Goal: Information Seeking & Learning: Learn about a topic

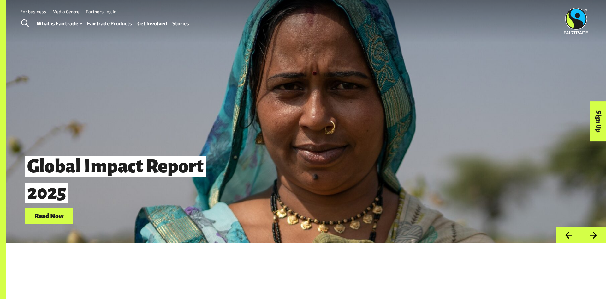
click at [143, 48] on div "Global Impact Report 2025 Read Now" at bounding box center [306, 121] width 600 height 243
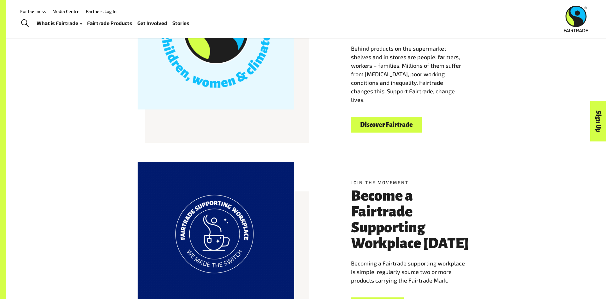
scroll to position [286, 0]
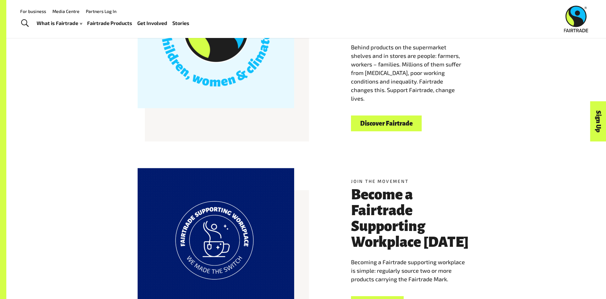
click at [374, 121] on link "Discover Fairtrade" at bounding box center [386, 123] width 71 height 16
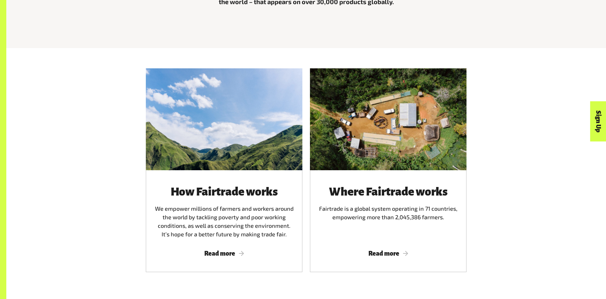
scroll to position [360, 0]
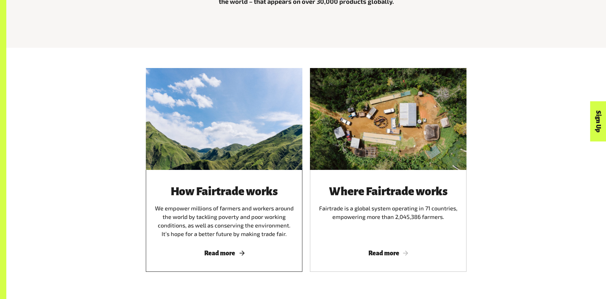
click at [234, 253] on span "Read more" at bounding box center [225, 252] width 142 height 7
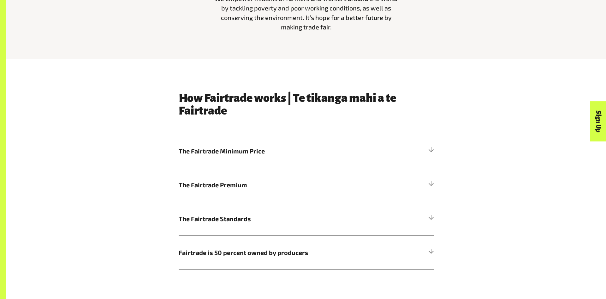
scroll to position [318, 0]
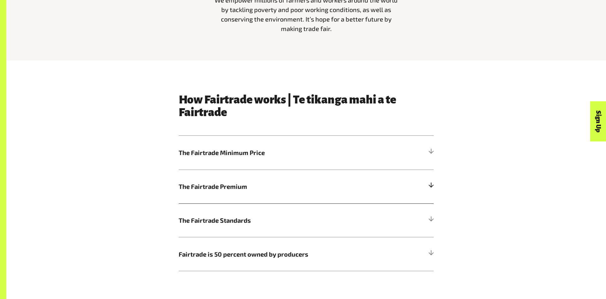
click at [233, 187] on span "The Fairtrade Premium" at bounding box center [274, 185] width 191 height 9
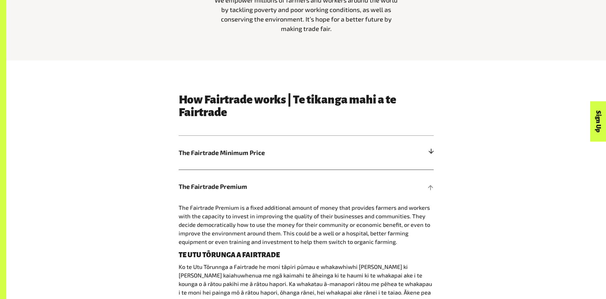
click at [236, 155] on span "The Fairtrade Minimum Price" at bounding box center [274, 152] width 191 height 9
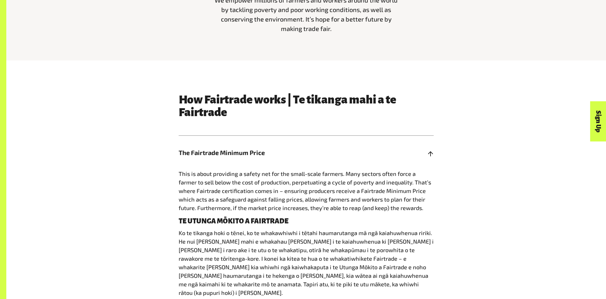
click at [237, 148] on span "The Fairtrade Minimum Price" at bounding box center [274, 152] width 191 height 9
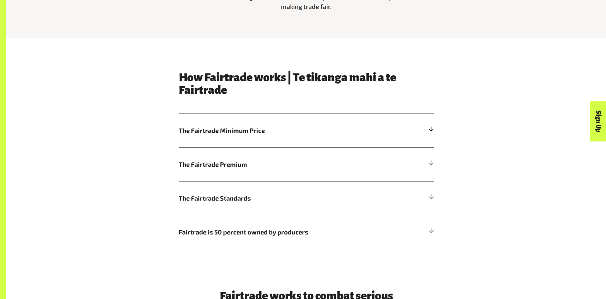
scroll to position [347, 0]
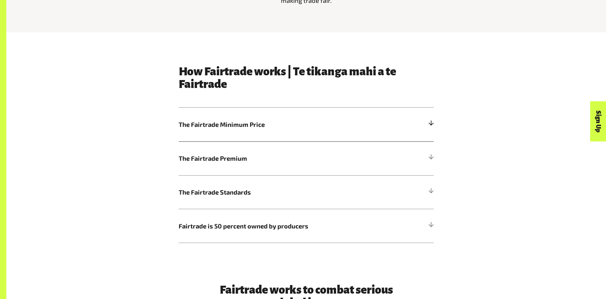
click at [237, 148] on h5 "The Fairtrade Premium" at bounding box center [306, 158] width 255 height 34
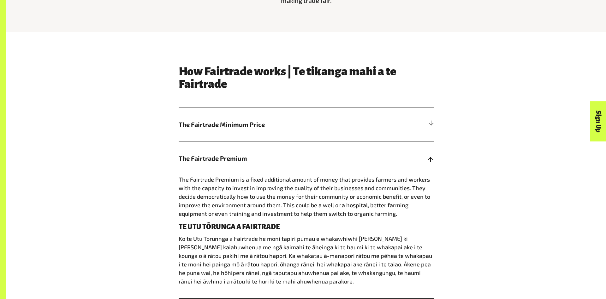
click at [234, 157] on span "The Fairtrade Premium" at bounding box center [274, 157] width 191 height 9
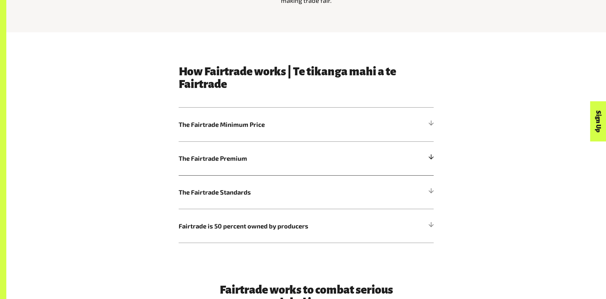
click at [234, 157] on span "The Fairtrade Premium" at bounding box center [274, 157] width 191 height 9
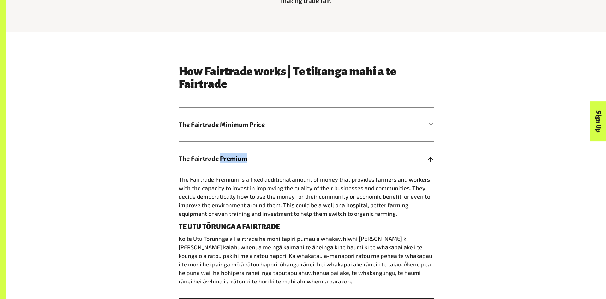
drag, startPoint x: 234, startPoint y: 157, endPoint x: 251, endPoint y: 148, distance: 18.9
click at [251, 148] on h5 "The Fairtrade Premium" at bounding box center [306, 158] width 255 height 34
